Goal: Transaction & Acquisition: Purchase product/service

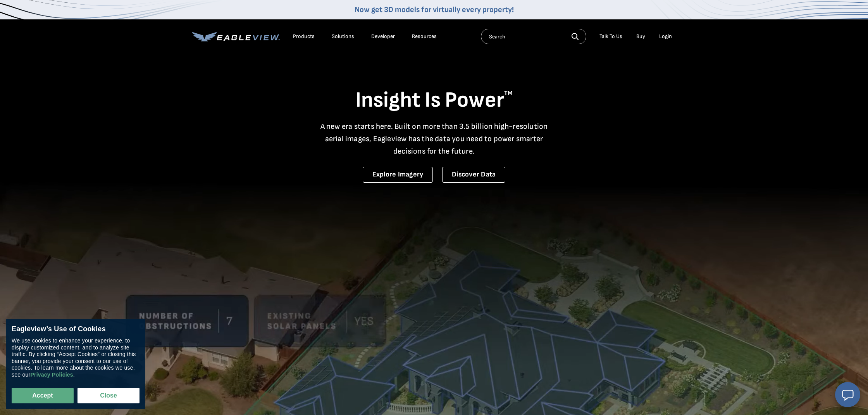
click at [672, 36] on li "Login" at bounding box center [665, 37] width 21 height 12
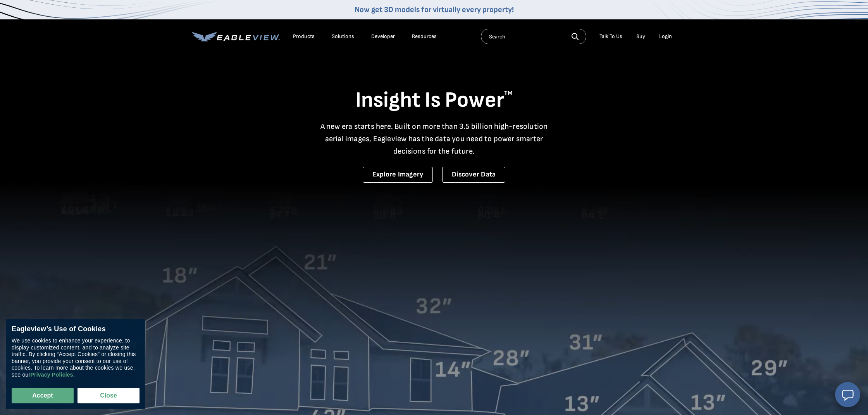
click at [662, 37] on div "Login" at bounding box center [665, 36] width 13 height 7
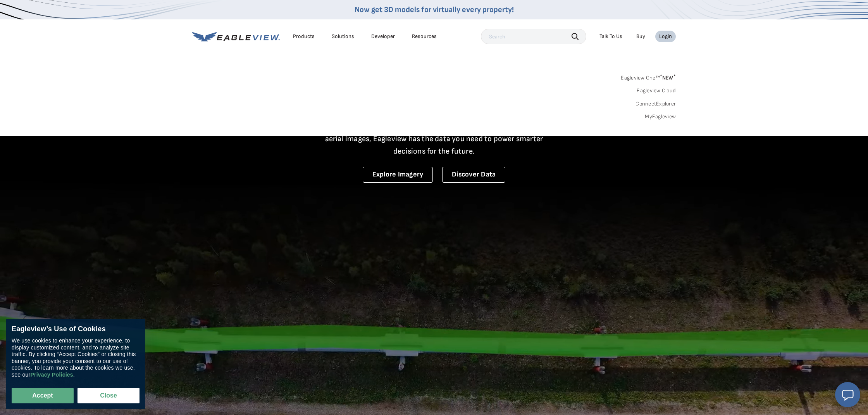
click at [652, 115] on link "MyEagleview" at bounding box center [660, 116] width 31 height 7
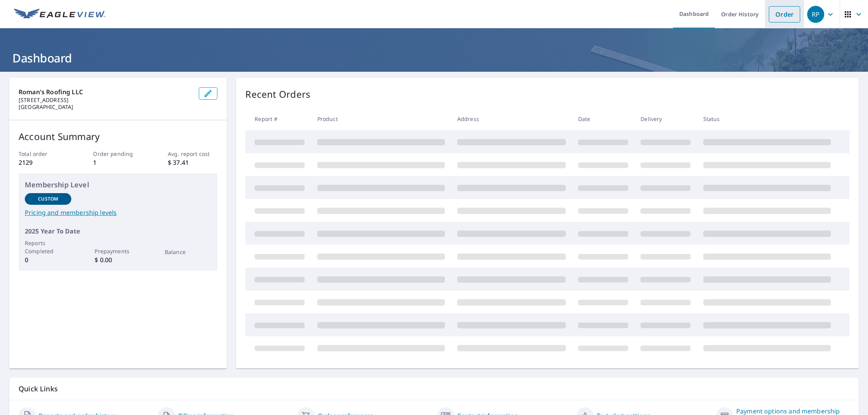
click at [787, 13] on link "Order" at bounding box center [784, 14] width 31 height 16
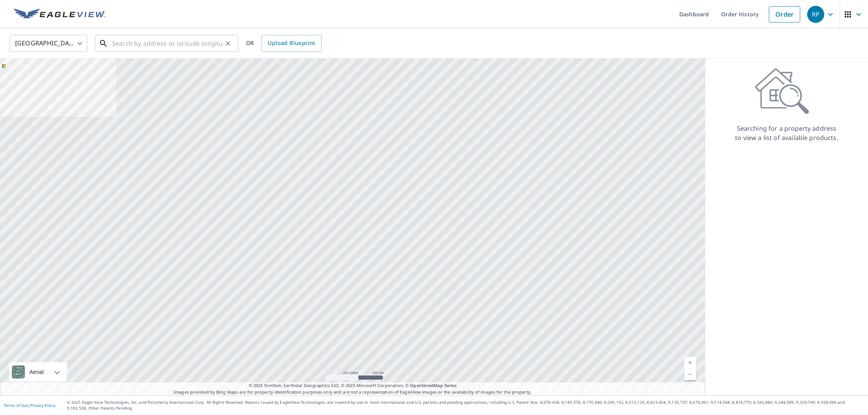
click at [133, 41] on input "text" at bounding box center [167, 44] width 110 height 22
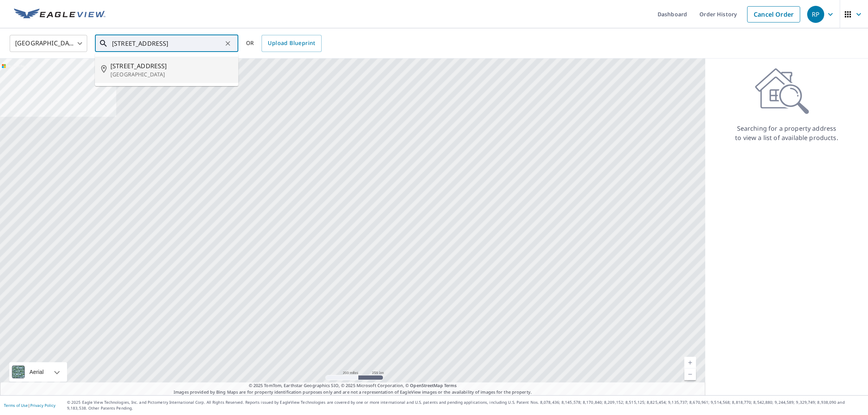
click at [178, 66] on span "4849 N Highway 107" at bounding box center [171, 65] width 122 height 9
type input "4849 N Highway 107 Glenville, NC 28736"
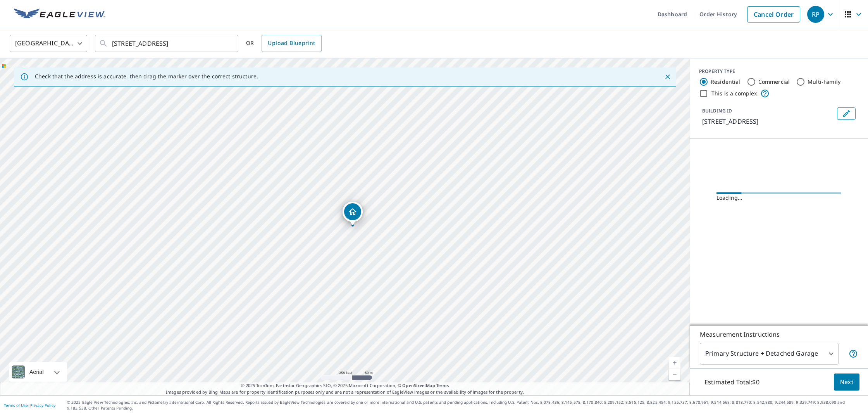
click at [674, 363] on link "Current Level 17, Zoom In" at bounding box center [675, 363] width 12 height 12
click at [674, 363] on link "Current Level 17.570607207744086, Zoom In" at bounding box center [675, 363] width 12 height 12
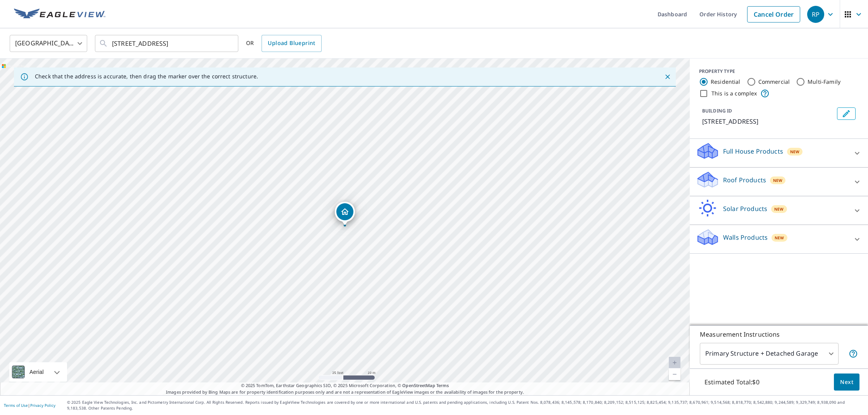
click at [757, 174] on div "Roof Products New" at bounding box center [772, 182] width 152 height 22
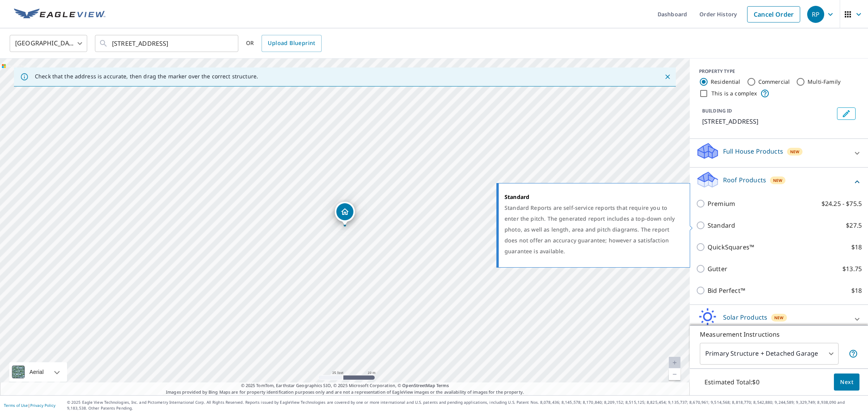
click at [716, 228] on p "Standard" at bounding box center [722, 225] width 28 height 9
click at [708, 228] on input "Standard $27.5" at bounding box center [702, 225] width 12 height 9
checkbox input "true"
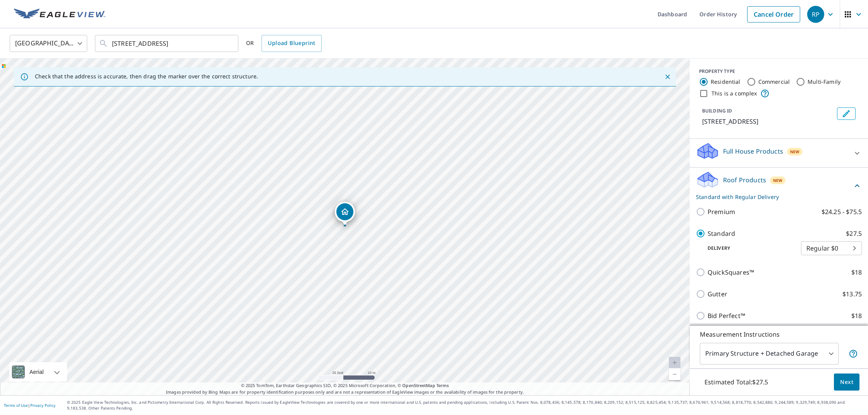
click at [854, 386] on button "Next" at bounding box center [847, 381] width 26 height 17
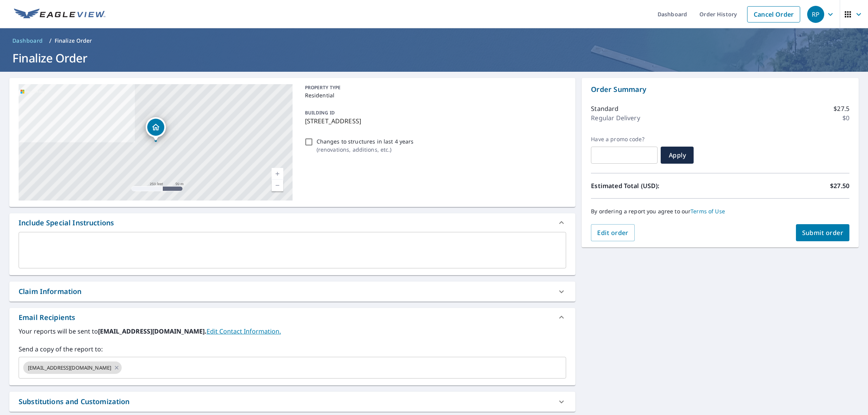
click at [93, 297] on div "Claim Information" at bounding box center [292, 291] width 566 height 20
checkbox input "true"
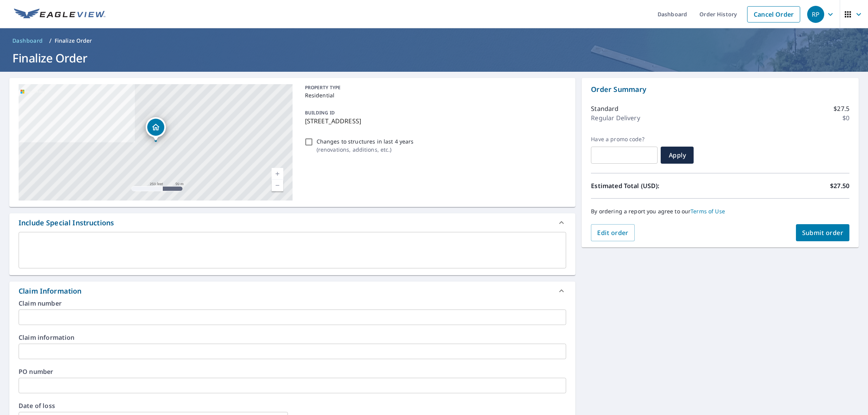
click at [123, 314] on input "text" at bounding box center [293, 317] width 548 height 16
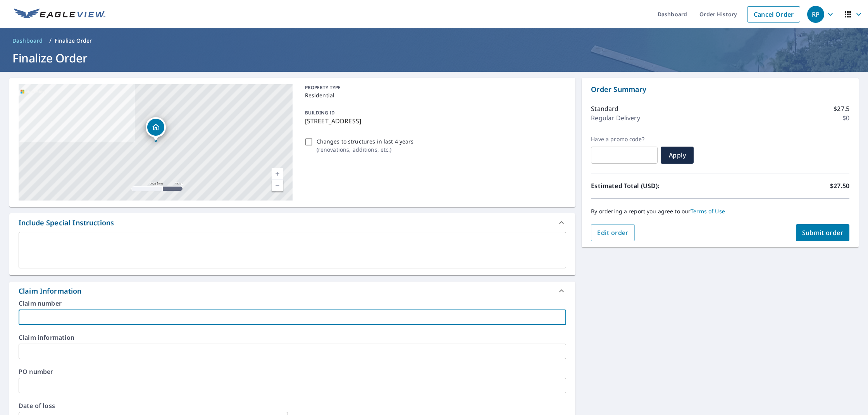
click at [319, 140] on p "Changes to structures in last 4 years" at bounding box center [365, 141] width 97 height 8
click at [314, 140] on input "Changes to structures in last 4 years ( renovations, additions, etc. )" at bounding box center [308, 141] width 9 height 9
checkbox input "true"
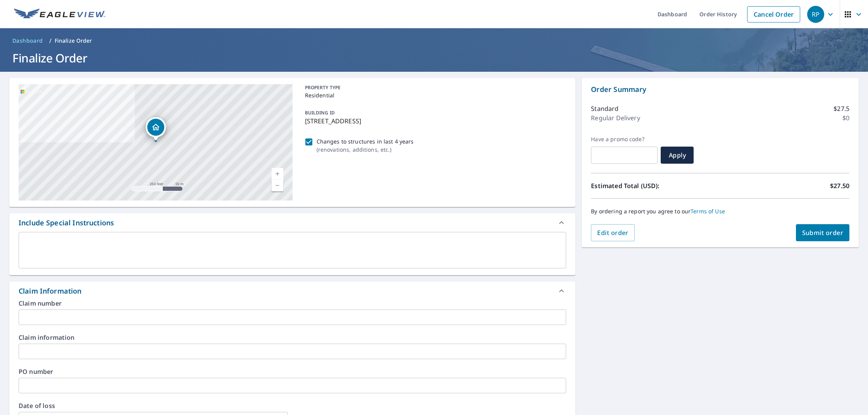
click at [813, 229] on span "Submit order" at bounding box center [822, 232] width 41 height 9
checkbox input "true"
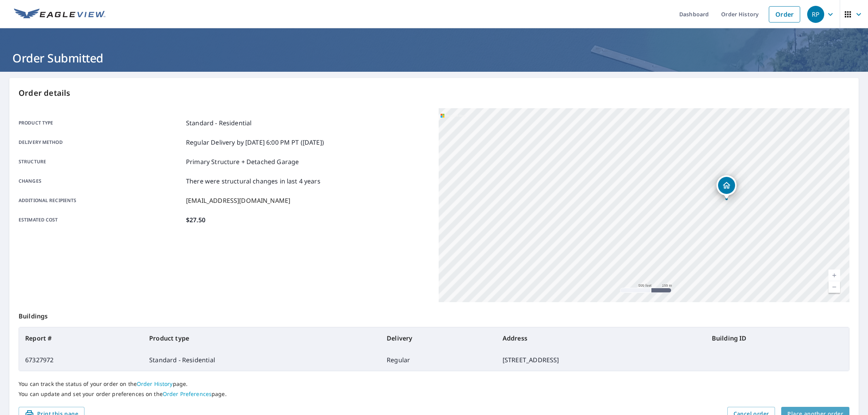
click at [820, 411] on span "Place another order" at bounding box center [816, 414] width 56 height 10
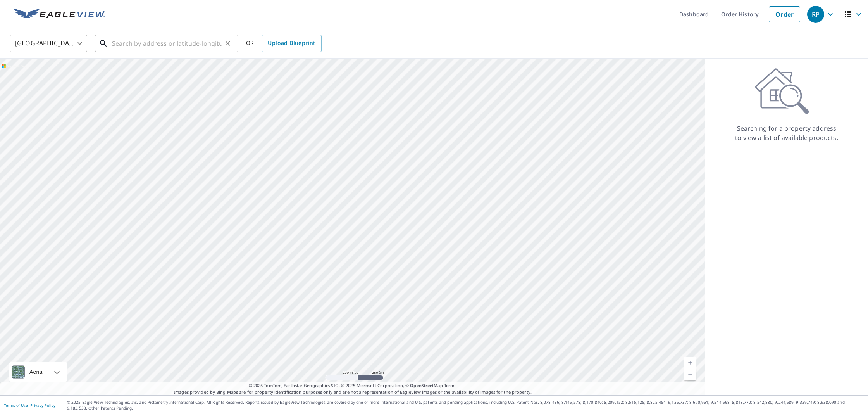
click at [175, 41] on input "text" at bounding box center [167, 44] width 110 height 22
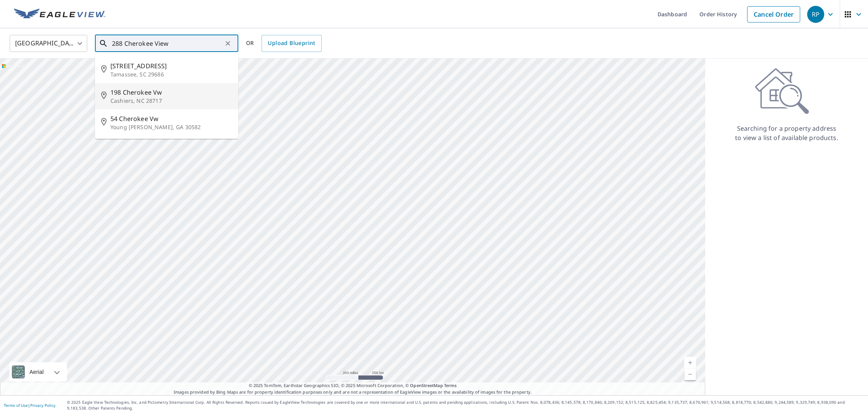
click at [149, 93] on span "198 Cherokee Vw" at bounding box center [171, 92] width 122 height 9
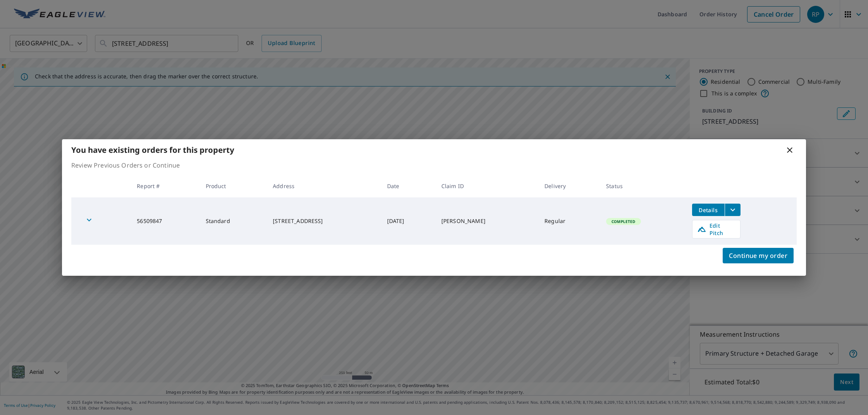
click at [792, 152] on icon at bounding box center [789, 149] width 9 height 9
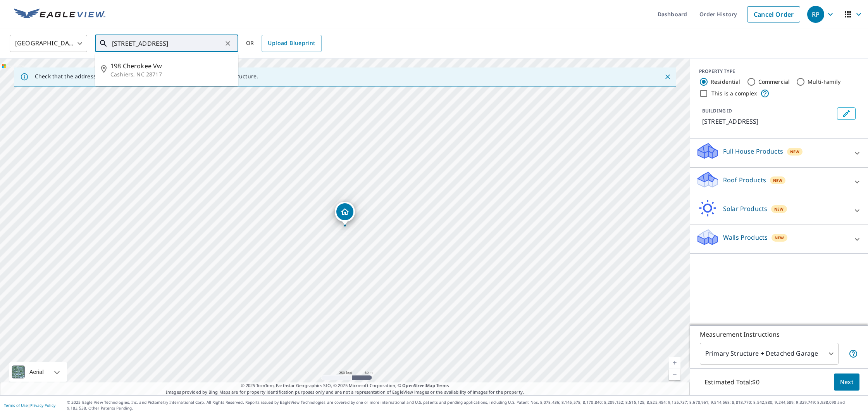
drag, startPoint x: 126, startPoint y: 43, endPoint x: 90, endPoint y: 40, distance: 35.8
click at [91, 40] on div "United States US ​ 198 Cherokee Vw Cashiers, NC 28717 ​ 198 Cherokee Vw Cashier…" at bounding box center [431, 43] width 855 height 18
click at [256, 155] on div "198 Cherokee Vw Cashiers, NC 28717" at bounding box center [345, 227] width 690 height 336
click at [221, 41] on input "288 Cherokee Vw Cashiers, NC 28717" at bounding box center [167, 44] width 110 height 22
type input "198 Cherokee Vw Cashiers, NC 28717"
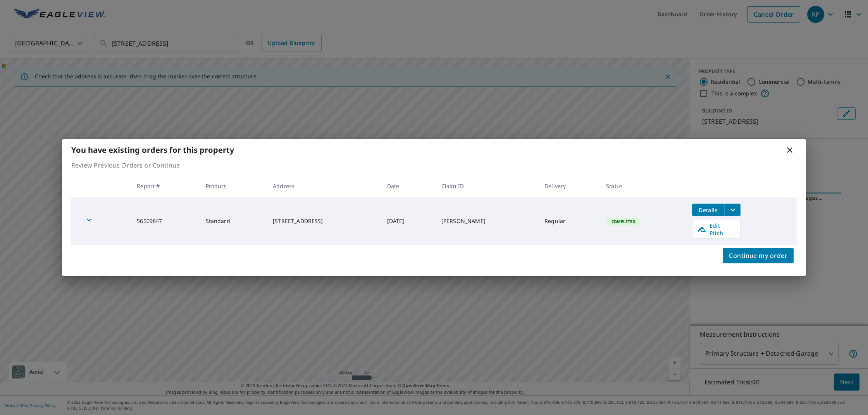
click at [789, 153] on icon at bounding box center [789, 149] width 5 height 5
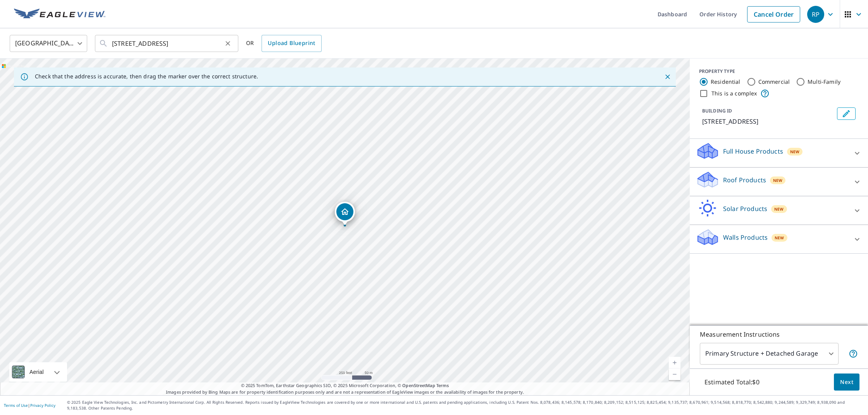
click at [229, 43] on icon "Clear" at bounding box center [228, 44] width 8 height 8
click at [203, 38] on input "text" at bounding box center [167, 44] width 110 height 22
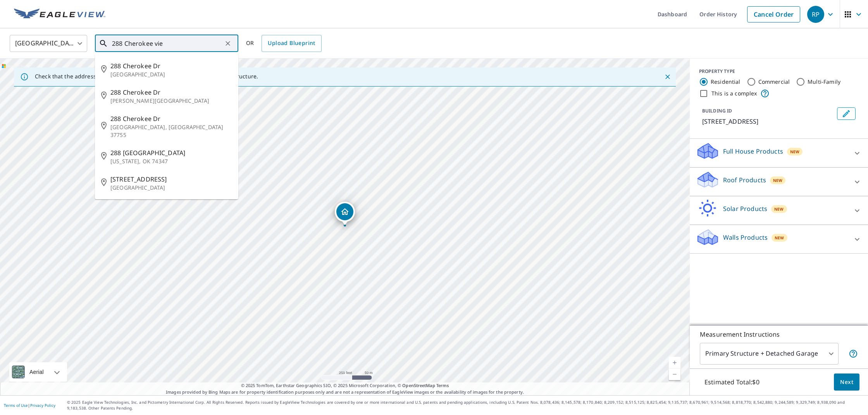
type input "288 Cherokee view"
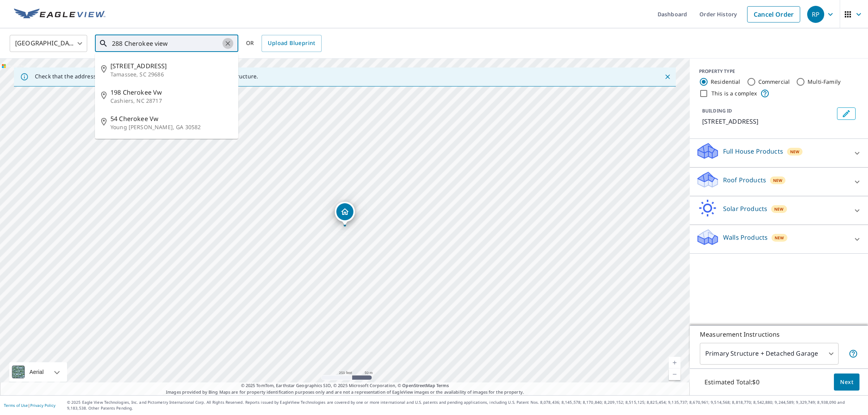
click at [227, 42] on icon "Clear" at bounding box center [228, 43] width 5 height 5
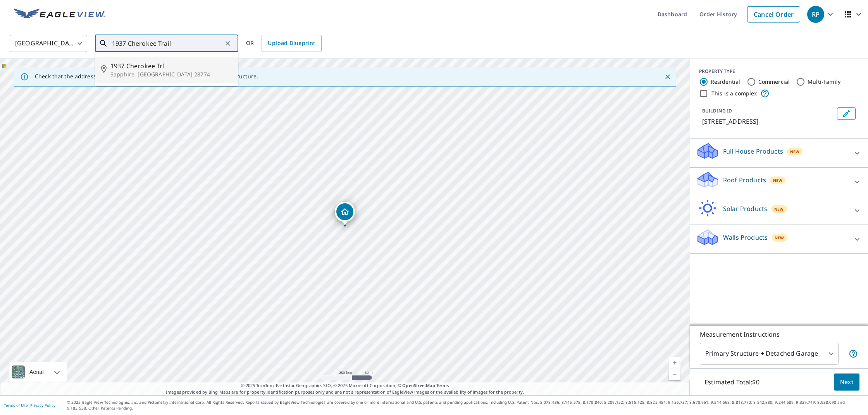
click at [167, 75] on p "Sapphire, NC 28774" at bounding box center [171, 75] width 122 height 8
type input "1937 Cherokee Trl Sapphire, NC 28774"
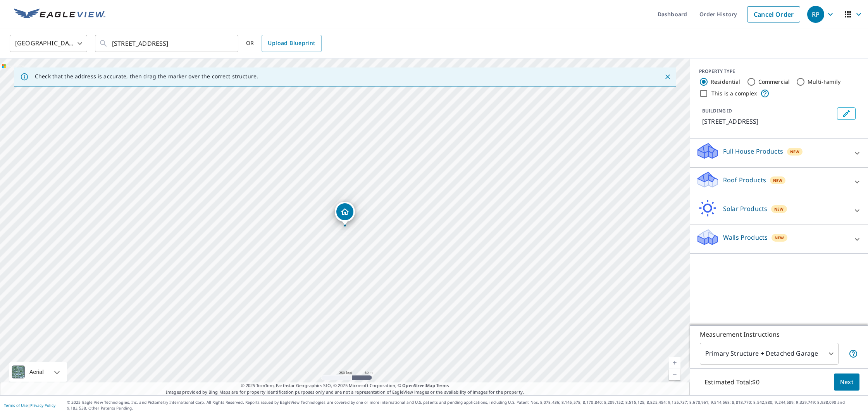
click at [721, 186] on div "Roof Products New" at bounding box center [772, 182] width 152 height 22
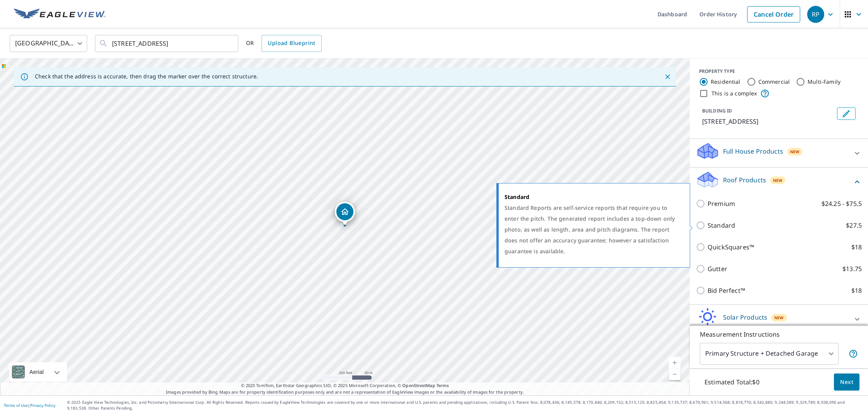
click at [703, 229] on input "Standard $27.5" at bounding box center [702, 225] width 12 height 9
checkbox input "true"
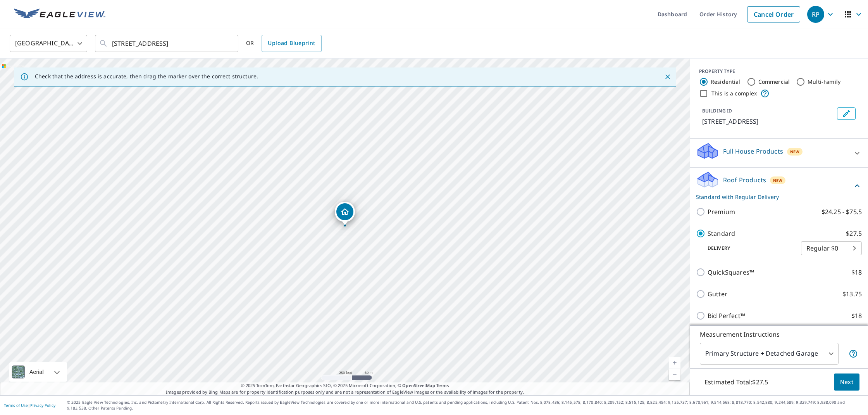
click at [847, 384] on span "Next" at bounding box center [846, 382] width 13 height 10
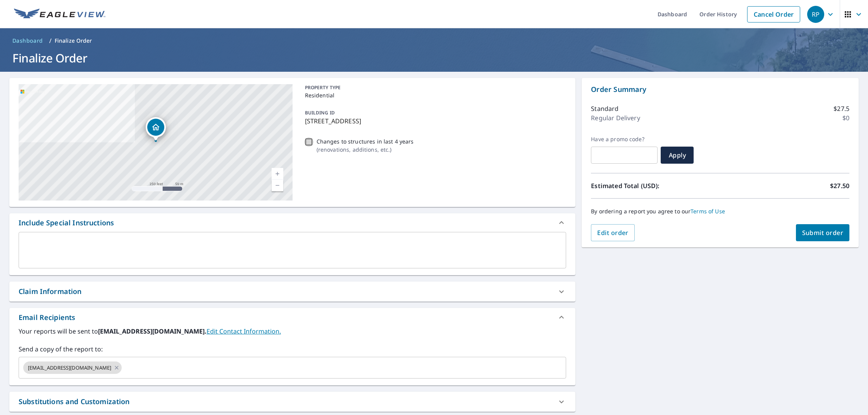
click at [312, 141] on input "Changes to structures in last 4 years ( renovations, additions, etc. )" at bounding box center [308, 141] width 9 height 9
checkbox input "true"
click at [245, 288] on div "Claim Information" at bounding box center [286, 291] width 534 height 10
checkbox input "true"
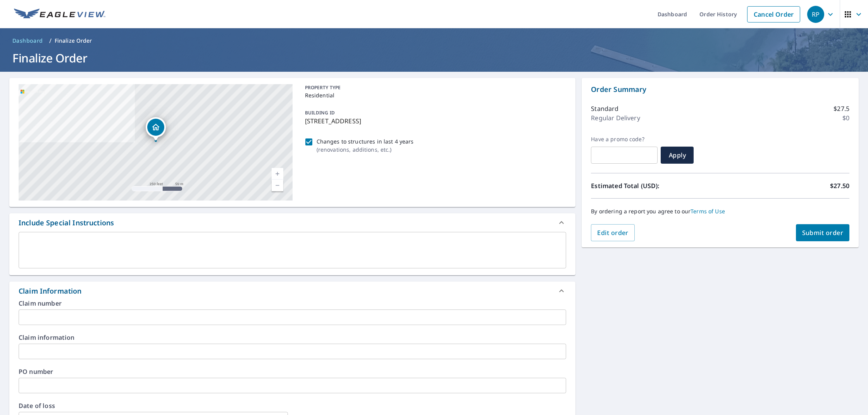
click at [217, 317] on input "text" at bounding box center [293, 317] width 548 height 16
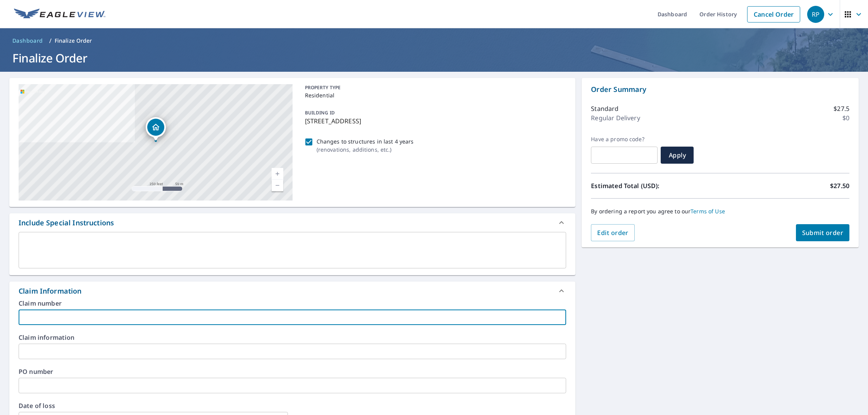
type input "B"
checkbox input "true"
type input "Bi"
checkbox input "true"
type input "Bil"
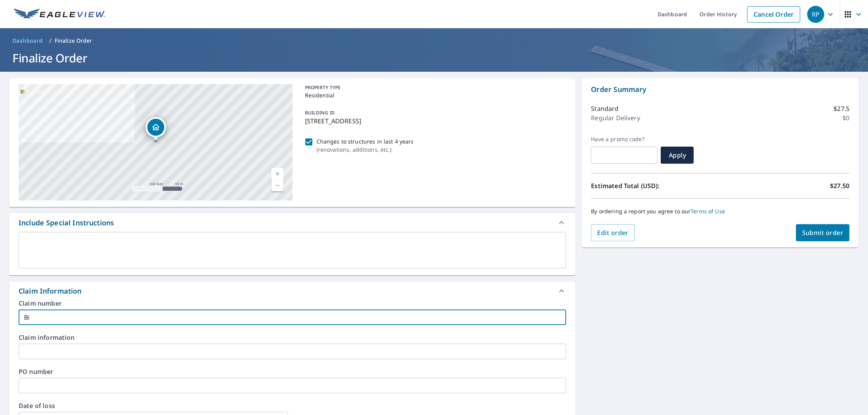
checkbox input "true"
type input "Bill"
checkbox input "true"
type input "Bill"
checkbox input "true"
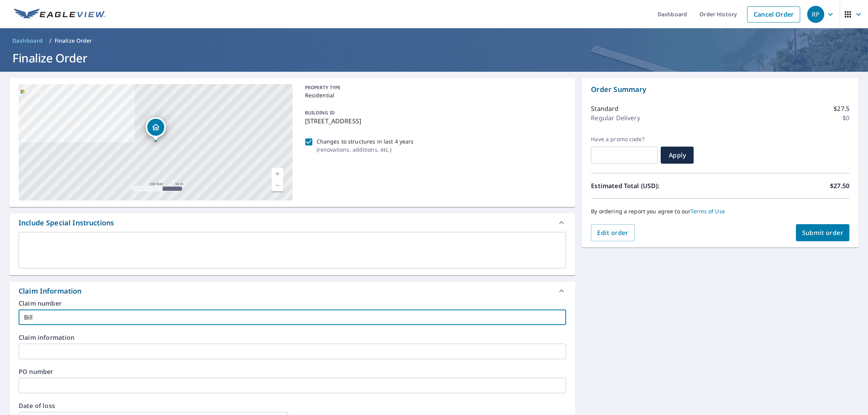
type input "Bill K"
checkbox input "true"
type input "Bill Ke"
checkbox input "true"
type input "Bill Kei"
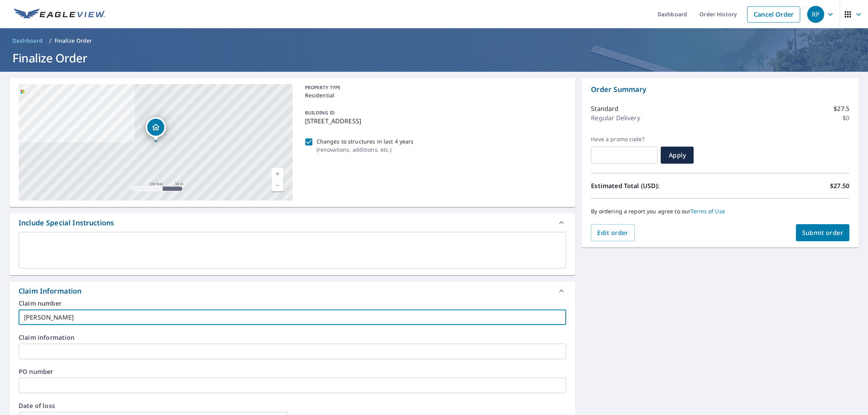
checkbox input "true"
type input "Bill Keit"
checkbox input "true"
type input "Bill Keith"
checkbox input "true"
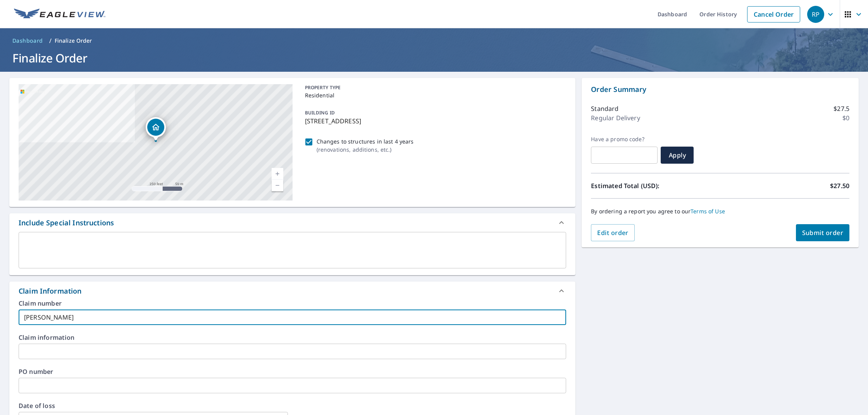
type input "Bill Keith"
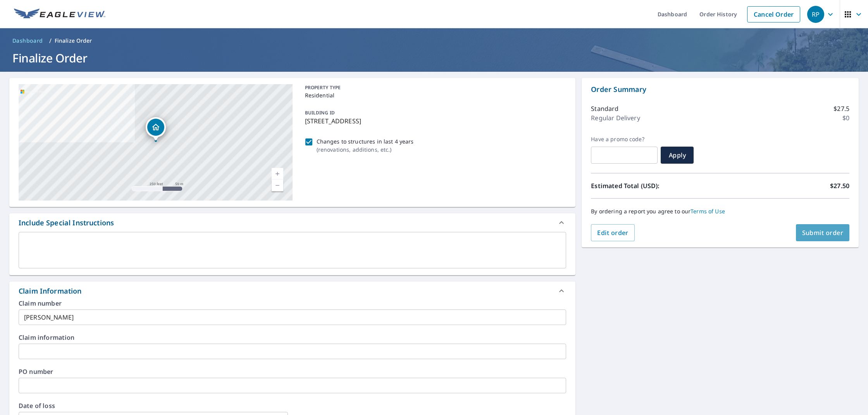
click at [820, 233] on span "Submit order" at bounding box center [822, 232] width 41 height 9
checkbox input "true"
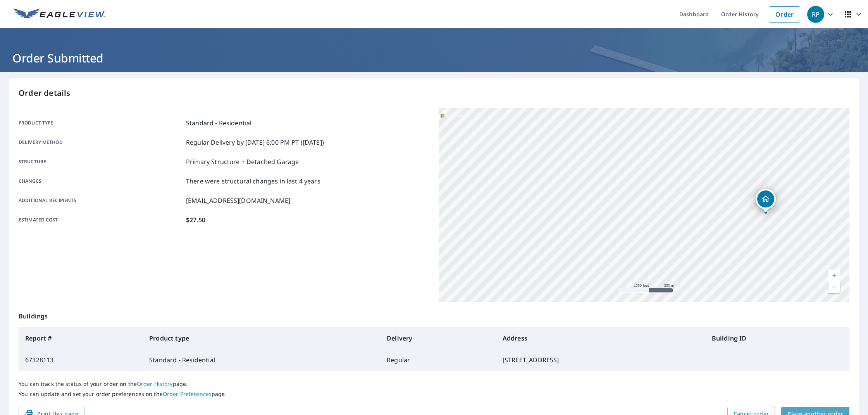
click at [799, 412] on span "Place another order" at bounding box center [816, 414] width 56 height 10
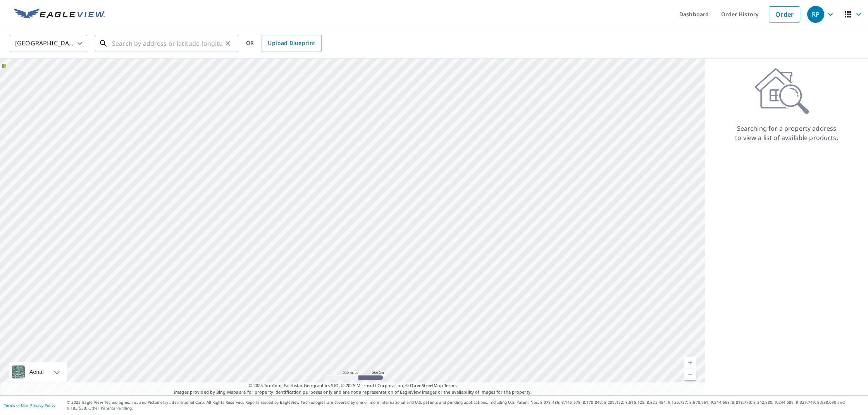
click at [137, 45] on input "text" at bounding box center [167, 44] width 110 height 22
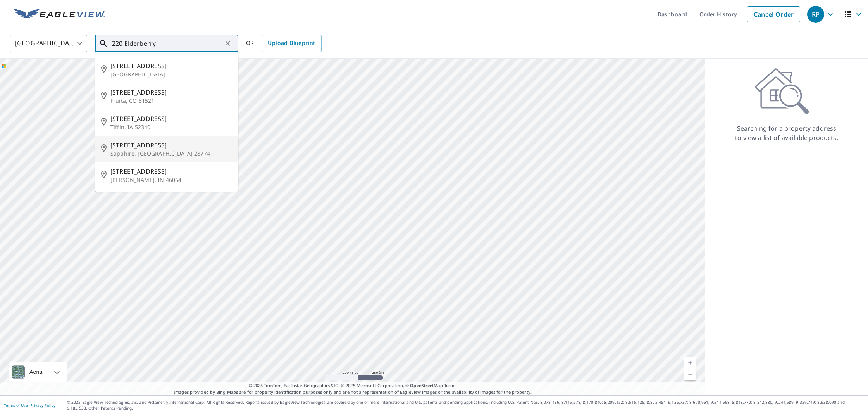
click at [166, 149] on span "220 Elderberry Dr" at bounding box center [171, 144] width 122 height 9
type input "220 Elderberry Dr Sapphire, NC 28774"
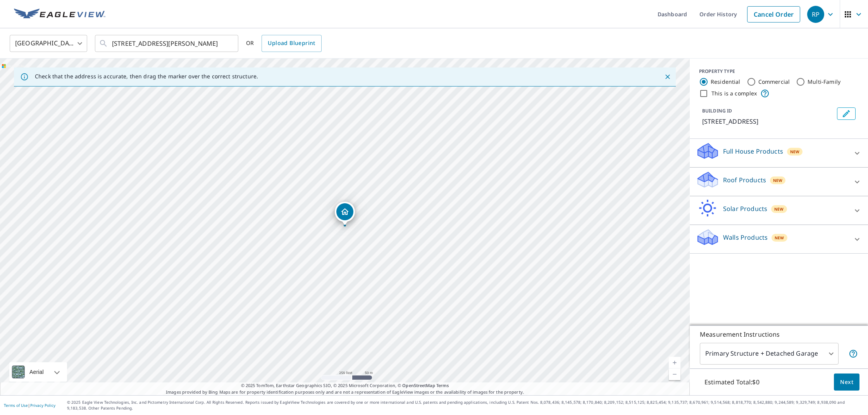
click at [675, 361] on link "Current Level 17, Zoom In" at bounding box center [675, 363] width 12 height 12
click at [675, 361] on link "Current Level 17.877143252214466, Zoom In" at bounding box center [675, 363] width 12 height 12
click at [675, 372] on link "Current Level 20, Zoom Out" at bounding box center [675, 374] width 12 height 12
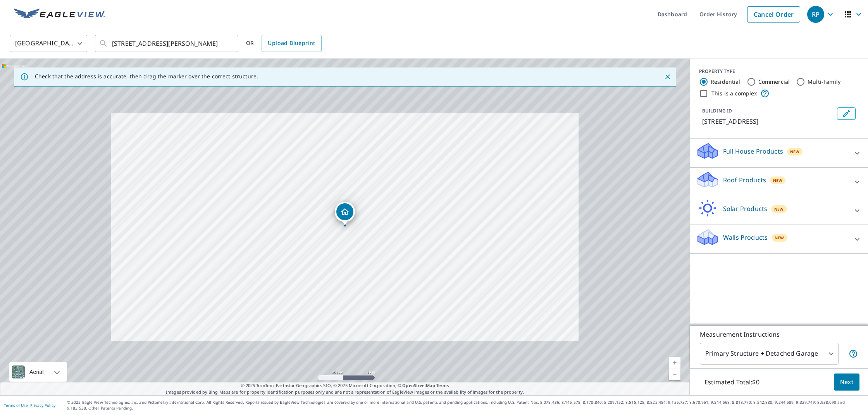
click at [675, 372] on link "Current Level 20, Zoom Out" at bounding box center [675, 374] width 12 height 12
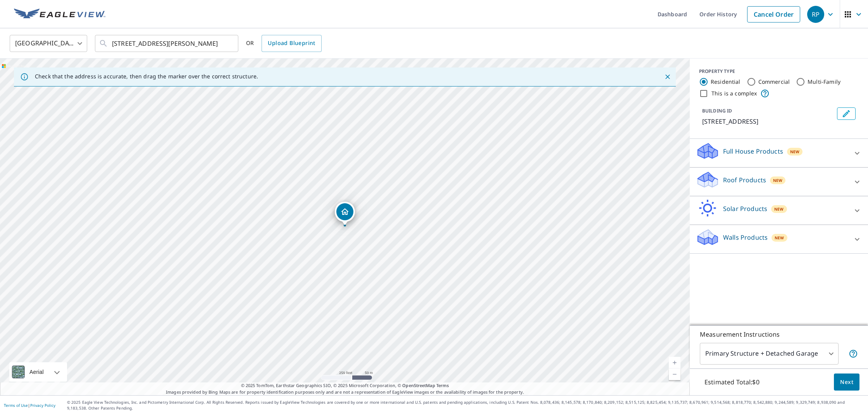
click at [749, 183] on p "Roof Products" at bounding box center [744, 179] width 43 height 9
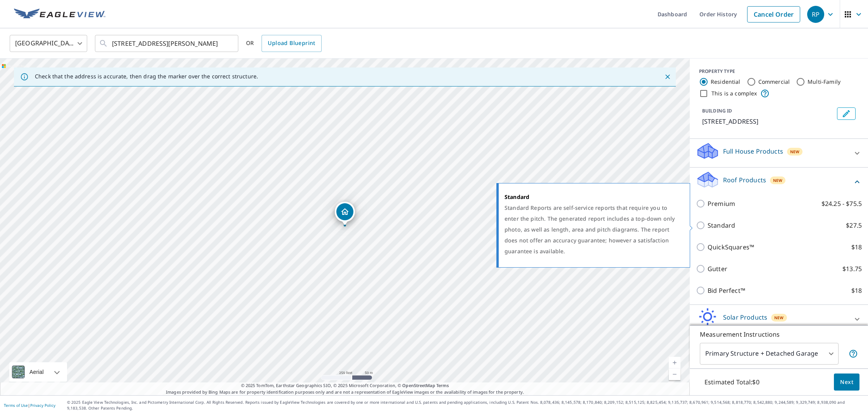
click at [726, 225] on p "Standard" at bounding box center [722, 225] width 28 height 9
click at [708, 225] on input "Standard $27.5" at bounding box center [702, 225] width 12 height 9
checkbox input "true"
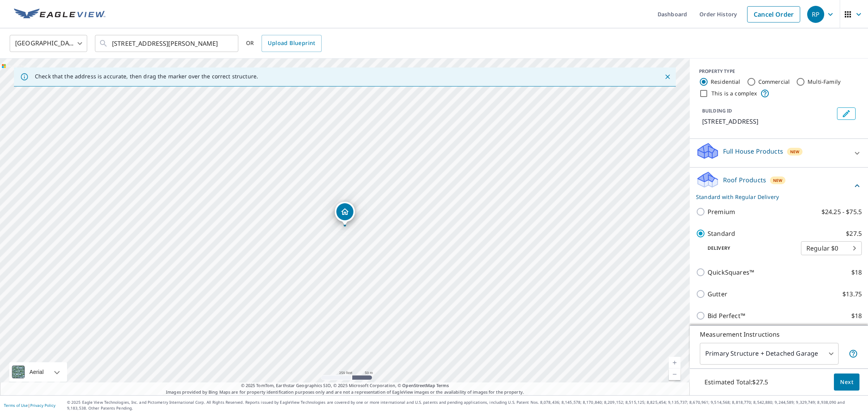
click at [848, 386] on span "Next" at bounding box center [846, 382] width 13 height 10
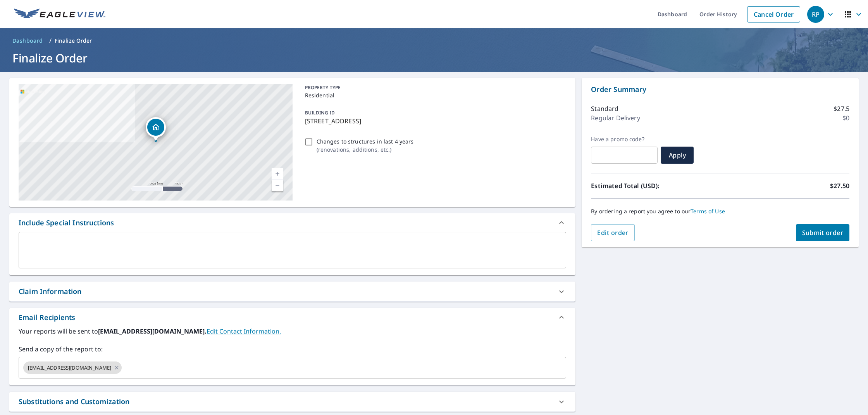
click at [309, 143] on input "Changes to structures in last 4 years ( renovations, additions, etc. )" at bounding box center [308, 141] width 9 height 9
checkbox input "true"
click at [240, 297] on div "Claim Information" at bounding box center [292, 291] width 566 height 20
checkbox input "true"
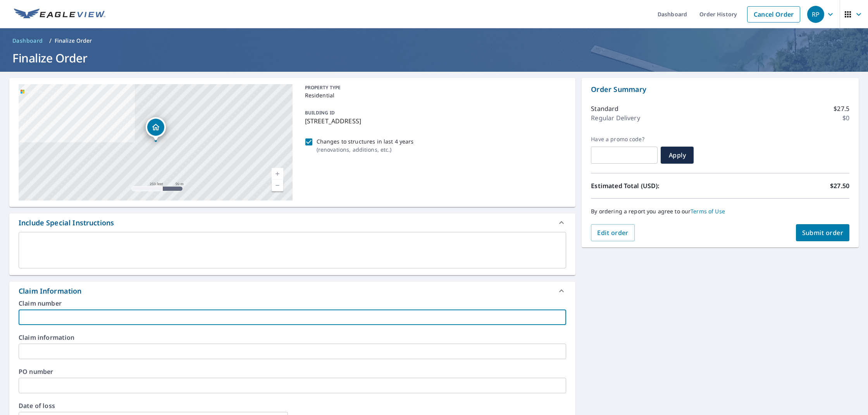
click at [257, 320] on input "text" at bounding box center [293, 317] width 548 height 16
type input "B"
checkbox input "true"
type input "Bi"
checkbox input "true"
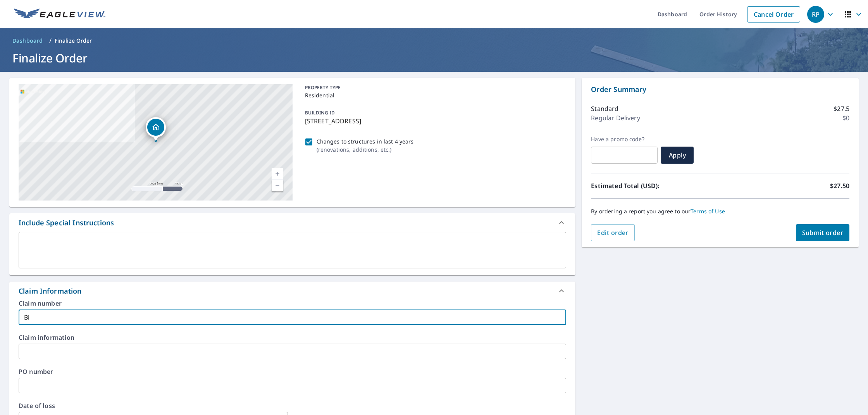
type input "Bil"
checkbox input "true"
type input "Bill"
checkbox input "true"
type input "Bill"
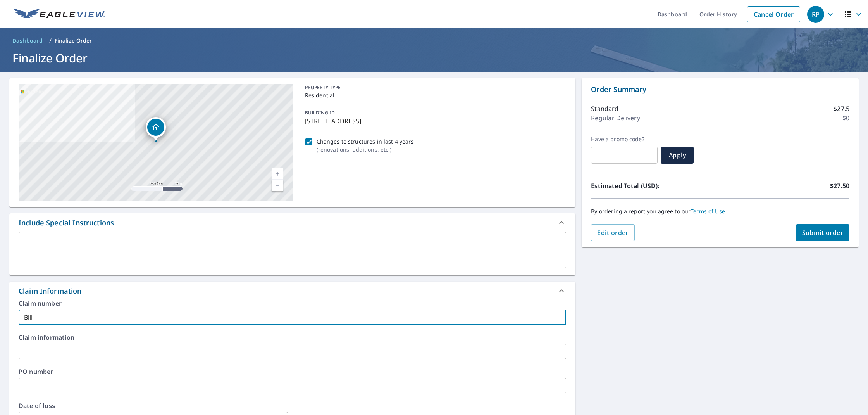
checkbox input "true"
type input "Bill P"
checkbox input "true"
type input "Bill Pr"
checkbox input "true"
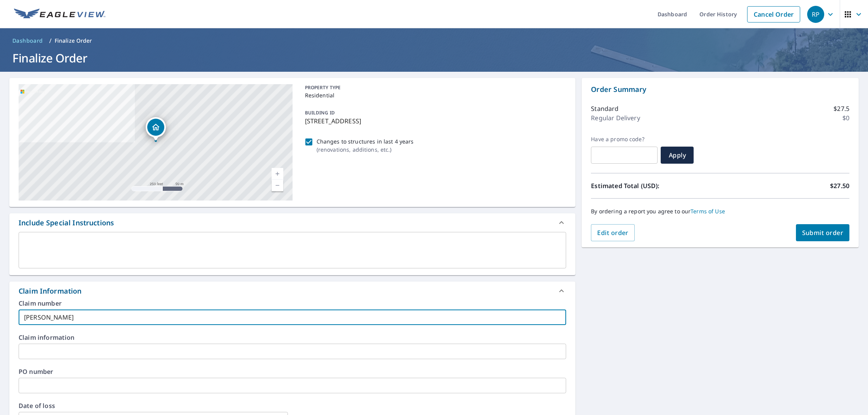
type input "Bill Pri"
checkbox input "true"
type input "Bill Pric"
checkbox input "true"
type input "Bill Price"
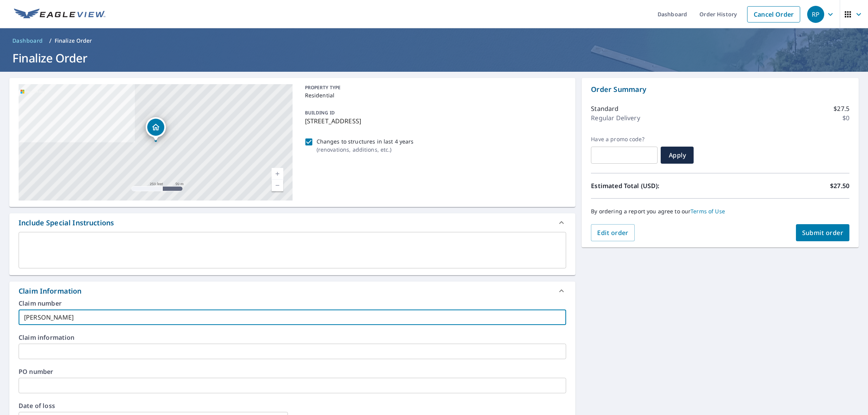
checkbox input "true"
type input "Bill Price"
click at [838, 232] on span "Submit order" at bounding box center [822, 232] width 41 height 9
checkbox input "true"
